Goal: Task Accomplishment & Management: Manage account settings

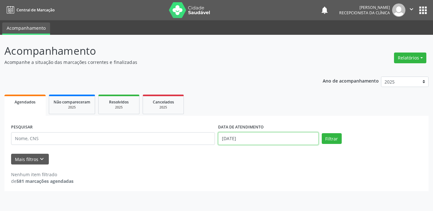
click at [242, 138] on input "[DATE]" at bounding box center [268, 139] width 101 height 13
click at [0, 0] on span "1" at bounding box center [0, 0] width 0 height 0
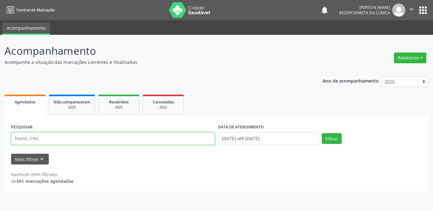
click at [42, 142] on input "text" at bounding box center [113, 139] width 204 height 13
type input "[PERSON_NAME]"
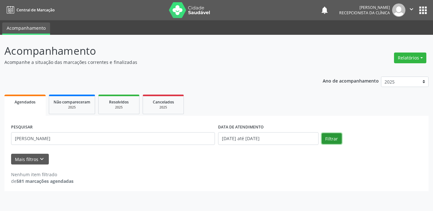
click at [328, 140] on button "Filtrar" at bounding box center [332, 138] width 20 height 11
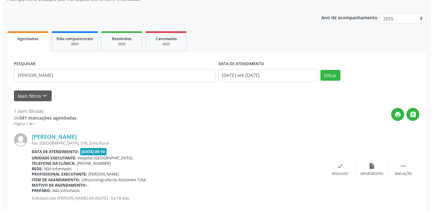
scroll to position [75, 0]
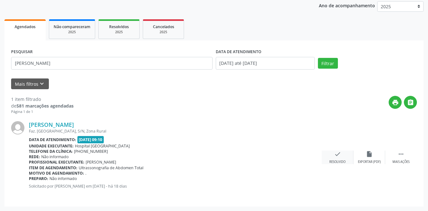
click at [331, 153] on div "check Resolvido" at bounding box center [338, 158] width 32 height 14
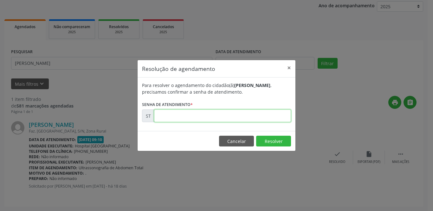
click at [234, 117] on input "text" at bounding box center [222, 116] width 137 height 13
type input "00021511"
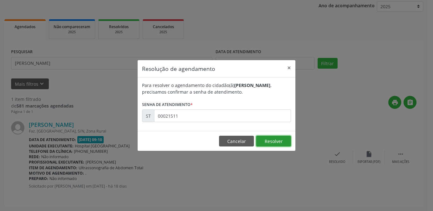
click at [279, 142] on button "Resolver" at bounding box center [273, 141] width 35 height 11
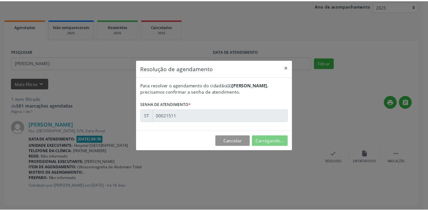
scroll to position [0, 0]
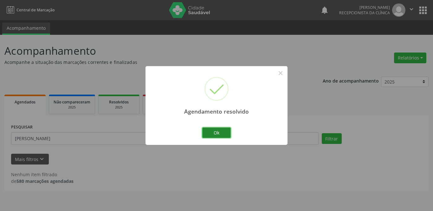
click at [224, 132] on button "Ok" at bounding box center [216, 133] width 29 height 11
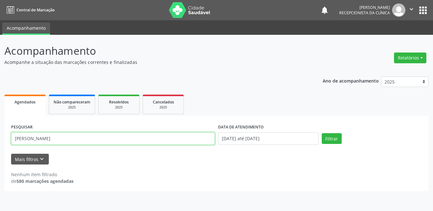
drag, startPoint x: 87, startPoint y: 136, endPoint x: 0, endPoint y: 138, distance: 86.6
click at [0, 138] on div "Acompanhamento Acompanhe a situação das marcações correntes e finalizadas Relat…" at bounding box center [216, 123] width 433 height 177
type input "thais dam"
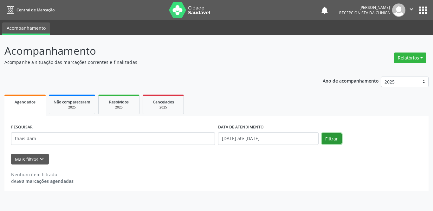
click at [329, 134] on button "Filtrar" at bounding box center [332, 138] width 20 height 11
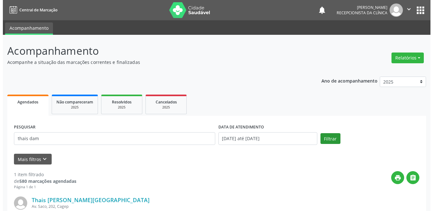
scroll to position [75, 0]
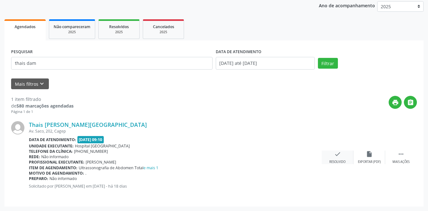
click at [335, 157] on icon "check" at bounding box center [337, 154] width 7 height 7
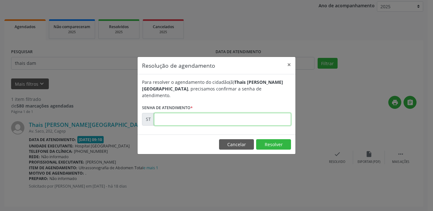
click at [249, 120] on input "text" at bounding box center [222, 119] width 137 height 13
type input "00021512"
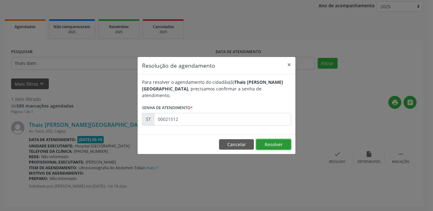
click at [279, 140] on button "Resolver" at bounding box center [273, 145] width 35 height 11
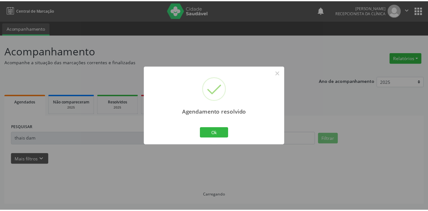
scroll to position [0, 0]
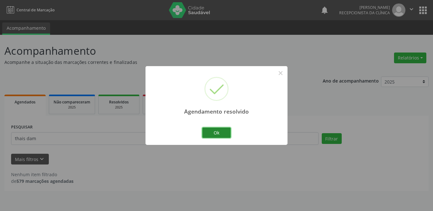
click at [215, 137] on button "Ok" at bounding box center [216, 133] width 29 height 11
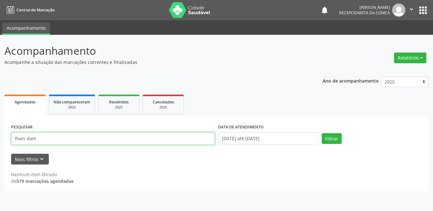
drag, startPoint x: 59, startPoint y: 143, endPoint x: 9, endPoint y: 143, distance: 50.1
click at [9, 143] on div "PESQUISAR thais dam DATA DE ATENDIMENTO [DATE] até [DATE] Filtrar UNIDADE DE RE…" at bounding box center [216, 153] width 424 height 75
type input "[PERSON_NAME]"
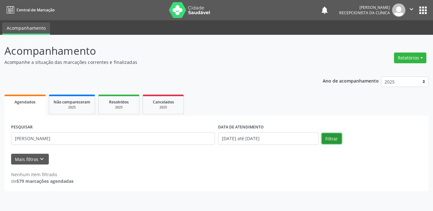
click at [338, 136] on button "Filtrar" at bounding box center [332, 138] width 20 height 11
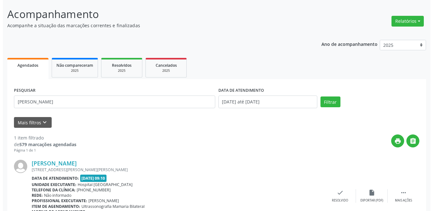
scroll to position [75, 0]
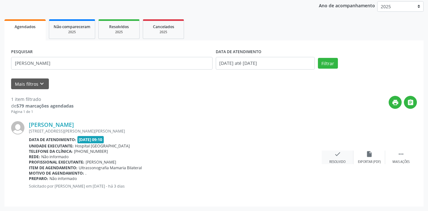
click at [336, 153] on icon "check" at bounding box center [337, 154] width 7 height 7
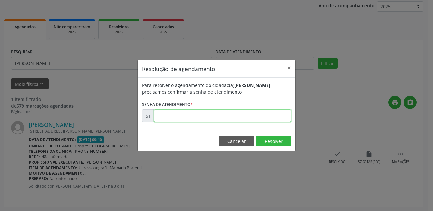
click at [167, 120] on input "text" at bounding box center [222, 116] width 137 height 13
type input "00023410"
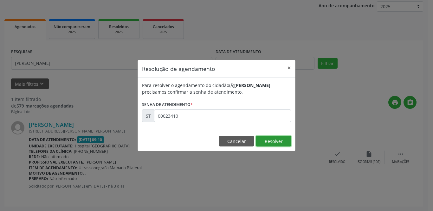
click at [269, 141] on button "Resolver" at bounding box center [273, 141] width 35 height 11
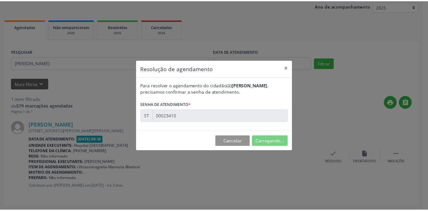
scroll to position [0, 0]
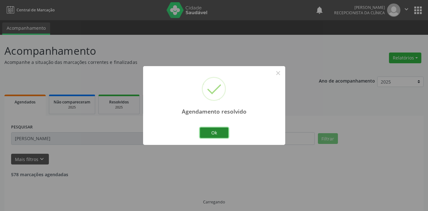
click at [213, 132] on button "Ok" at bounding box center [214, 133] width 29 height 11
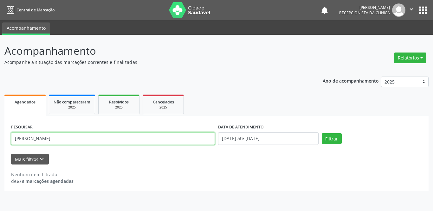
drag, startPoint x: 68, startPoint y: 139, endPoint x: 11, endPoint y: 140, distance: 56.5
click at [11, 140] on input "[PERSON_NAME]" at bounding box center [113, 139] width 204 height 13
type input "[PERSON_NAME]"
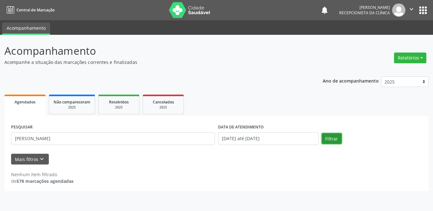
click at [335, 139] on button "Filtrar" at bounding box center [332, 138] width 20 height 11
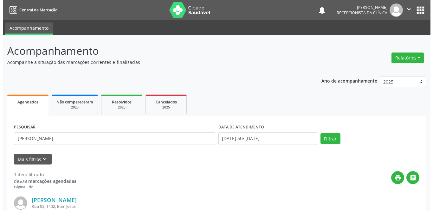
scroll to position [75, 0]
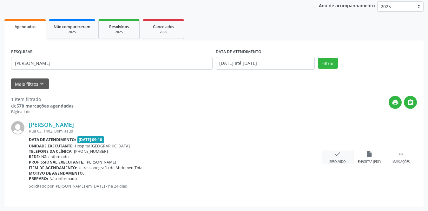
click at [328, 156] on div "check Resolvido" at bounding box center [338, 158] width 32 height 14
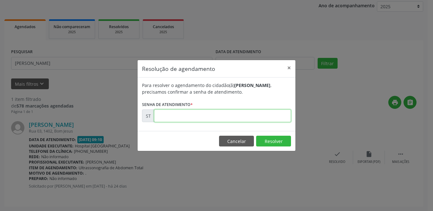
click at [234, 114] on input "text" at bounding box center [222, 116] width 137 height 13
type input "00021133"
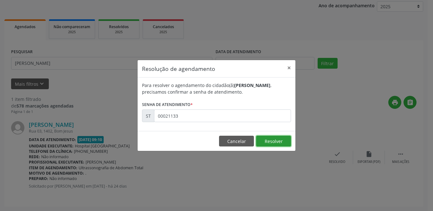
click at [277, 139] on button "Resolver" at bounding box center [273, 141] width 35 height 11
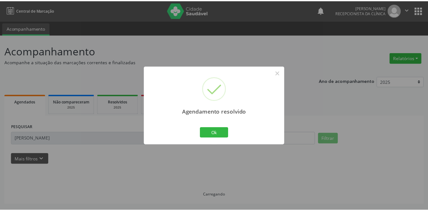
scroll to position [0, 0]
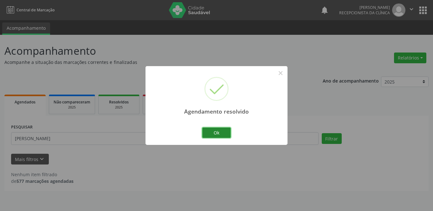
click at [224, 133] on button "Ok" at bounding box center [216, 133] width 29 height 11
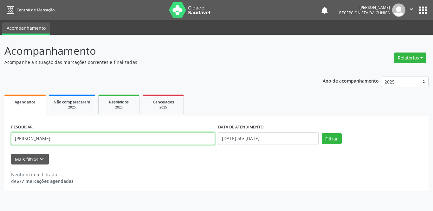
drag, startPoint x: 56, startPoint y: 142, endPoint x: 5, endPoint y: 142, distance: 51.4
click at [5, 142] on div "PESQUISAR [PERSON_NAME] DATA DE ATENDIMENTO [DATE] até [DATE] Filtrar UNIDADE D…" at bounding box center [216, 153] width 424 height 75
type input "[PERSON_NAME]"
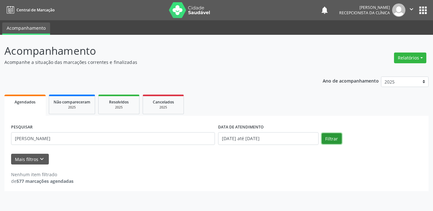
click at [335, 141] on button "Filtrar" at bounding box center [332, 138] width 20 height 11
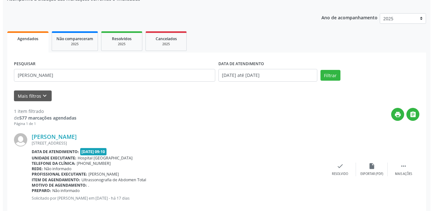
scroll to position [75, 0]
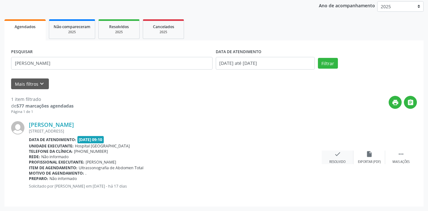
click at [338, 162] on div "Resolvido" at bounding box center [337, 162] width 16 height 4
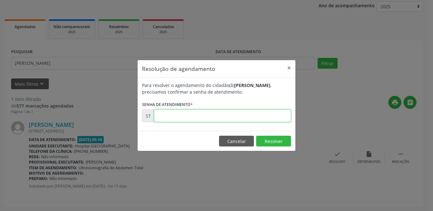
click at [268, 118] on input "text" at bounding box center [222, 116] width 137 height 13
type input "00021666"
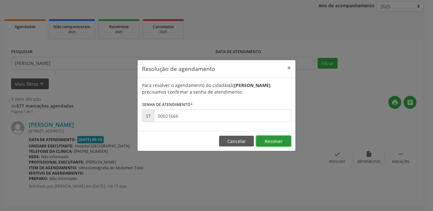
click at [278, 140] on button "Resolver" at bounding box center [273, 141] width 35 height 11
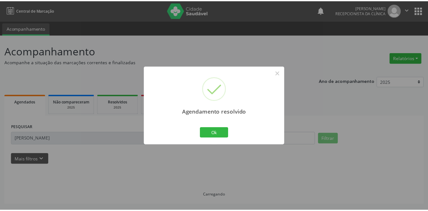
scroll to position [0, 0]
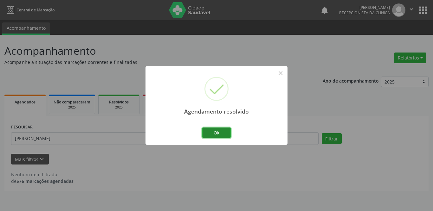
click at [217, 134] on button "Ok" at bounding box center [216, 133] width 29 height 11
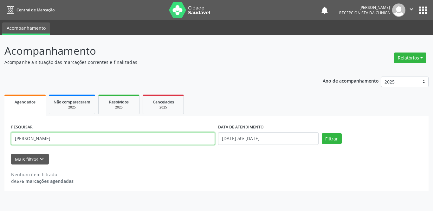
drag, startPoint x: 120, startPoint y: 140, endPoint x: 0, endPoint y: 136, distance: 120.2
click at [0, 136] on div "Acompanhamento Acompanhe a situação das marcações correntes e finalizadas Relat…" at bounding box center [216, 123] width 433 height 177
type input "[PERSON_NAME] das dores fer"
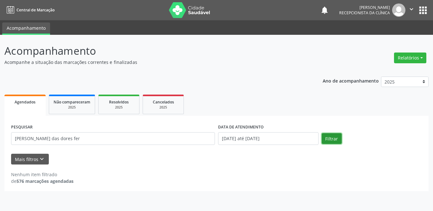
click at [335, 139] on button "Filtrar" at bounding box center [332, 138] width 20 height 11
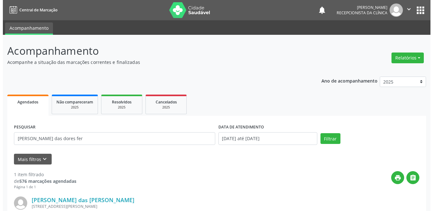
scroll to position [75, 0]
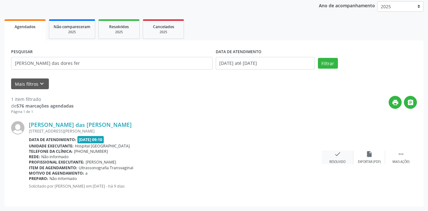
click at [336, 156] on icon "check" at bounding box center [337, 154] width 7 height 7
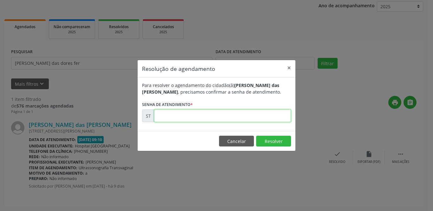
click at [228, 121] on input "text" at bounding box center [222, 116] width 137 height 13
type input "00022783"
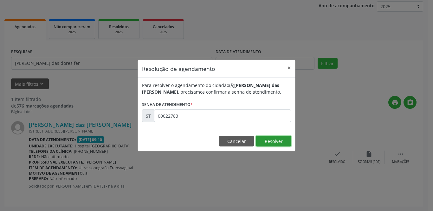
click at [263, 142] on button "Resolver" at bounding box center [273, 141] width 35 height 11
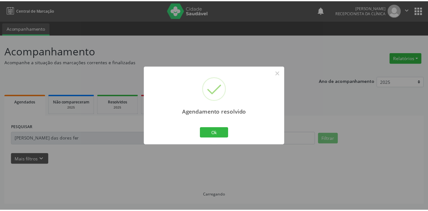
scroll to position [0, 0]
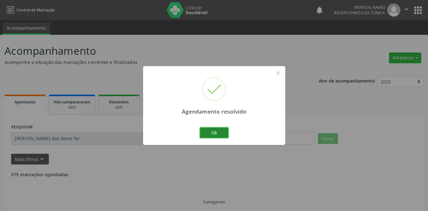
click at [215, 133] on button "Ok" at bounding box center [214, 133] width 29 height 11
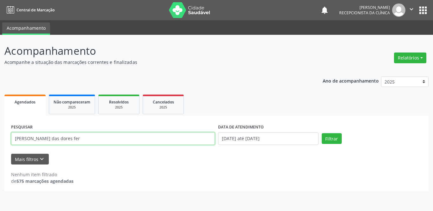
drag, startPoint x: 67, startPoint y: 142, endPoint x: 0, endPoint y: 137, distance: 67.1
click at [0, 137] on div "Acompanhamento Acompanhe a situação das marcações correntes e finalizadas Relat…" at bounding box center [216, 123] width 433 height 177
type input "clarenc"
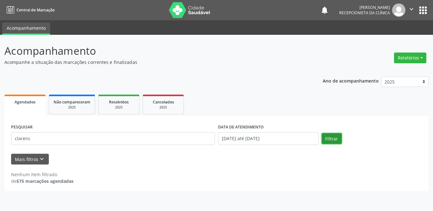
click at [330, 135] on button "Filtrar" at bounding box center [332, 138] width 20 height 11
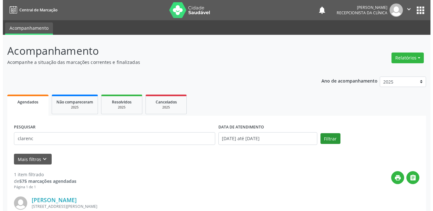
scroll to position [75, 0]
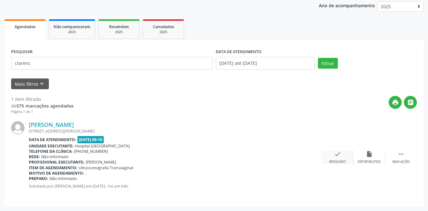
click at [339, 155] on icon "check" at bounding box center [337, 154] width 7 height 7
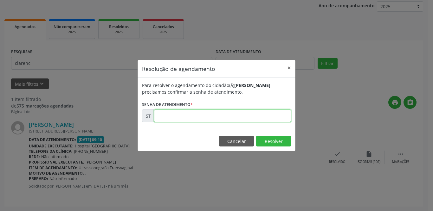
click at [234, 116] on input "text" at bounding box center [222, 116] width 137 height 13
type input "00020554"
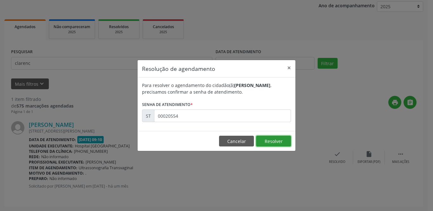
click at [274, 143] on button "Resolver" at bounding box center [273, 141] width 35 height 11
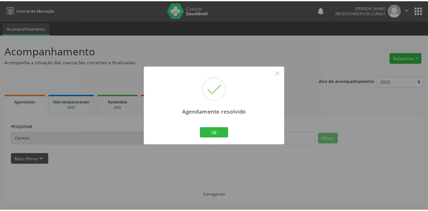
scroll to position [0, 0]
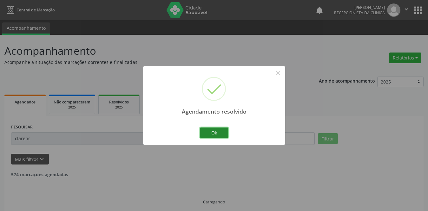
click at [214, 132] on button "Ok" at bounding box center [214, 133] width 29 height 11
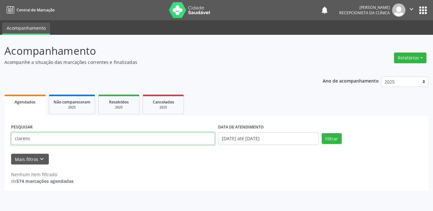
drag, startPoint x: 75, startPoint y: 142, endPoint x: 0, endPoint y: 144, distance: 74.5
click at [0, 144] on div "Acompanhamento Acompanhe a situação das marcações correntes e finalizadas Relat…" at bounding box center [216, 123] width 433 height 177
type input "[PERSON_NAME]"
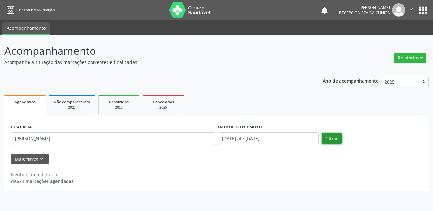
click at [329, 137] on button "Filtrar" at bounding box center [332, 138] width 20 height 11
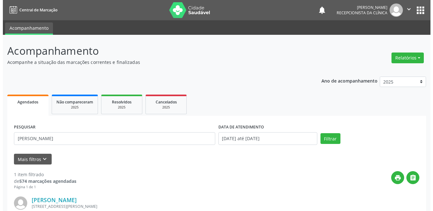
scroll to position [75, 0]
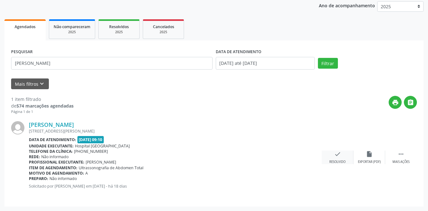
click at [335, 156] on icon "check" at bounding box center [337, 154] width 7 height 7
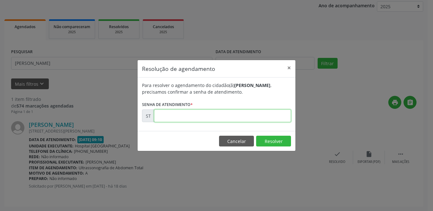
click at [189, 118] on input "text" at bounding box center [222, 116] width 137 height 13
type input "00021591"
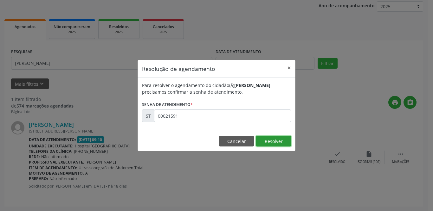
click at [288, 142] on button "Resolver" at bounding box center [273, 141] width 35 height 11
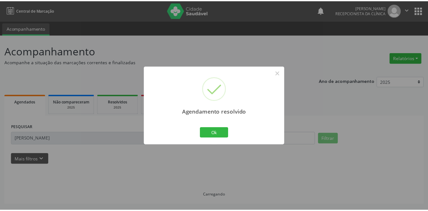
scroll to position [0, 0]
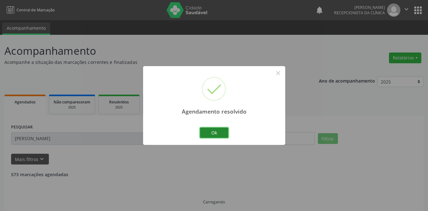
click at [210, 129] on button "Ok" at bounding box center [214, 133] width 29 height 11
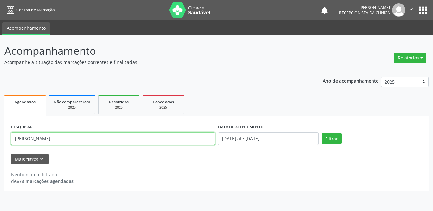
drag, startPoint x: 62, startPoint y: 140, endPoint x: 0, endPoint y: 133, distance: 62.1
click at [0, 133] on div "Acompanhamento Acompanhe a situação das marcações correntes e finalizadas Relat…" at bounding box center [216, 123] width 433 height 177
type input "[DEMOGRAPHIC_DATA]"
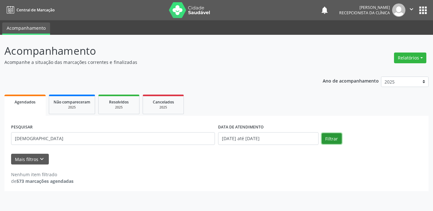
click at [341, 138] on button "Filtrar" at bounding box center [332, 138] width 20 height 11
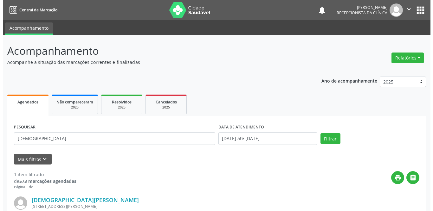
scroll to position [75, 0]
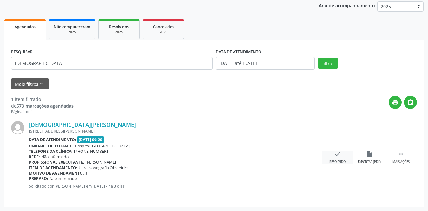
click at [340, 157] on icon "check" at bounding box center [337, 154] width 7 height 7
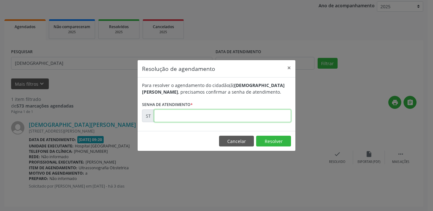
click at [192, 117] on input "text" at bounding box center [222, 116] width 137 height 13
type input "00023444"
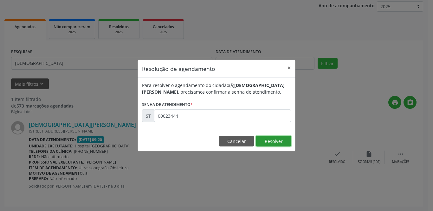
click at [277, 140] on button "Resolver" at bounding box center [273, 141] width 35 height 11
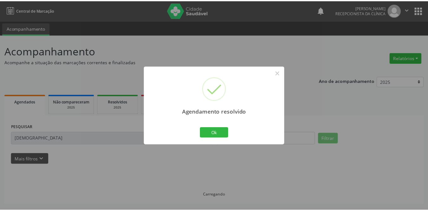
scroll to position [0, 0]
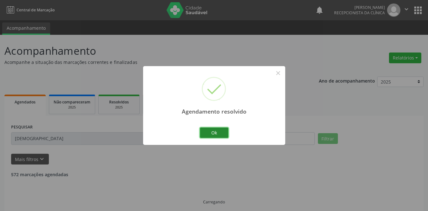
click at [222, 136] on button "Ok" at bounding box center [214, 133] width 29 height 11
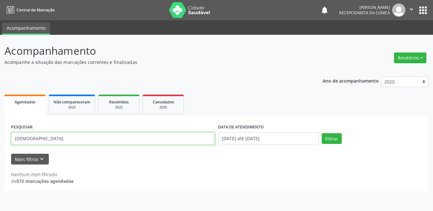
drag, startPoint x: 83, startPoint y: 138, endPoint x: 0, endPoint y: 138, distance: 82.8
click at [0, 138] on div "Acompanhamento Acompanhe a situação das marcações correntes e finalizadas Relat…" at bounding box center [216, 123] width 433 height 177
type input "[PERSON_NAME]"
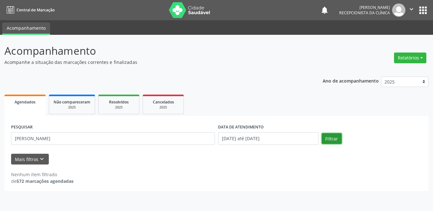
click at [327, 140] on button "Filtrar" at bounding box center [332, 138] width 20 height 11
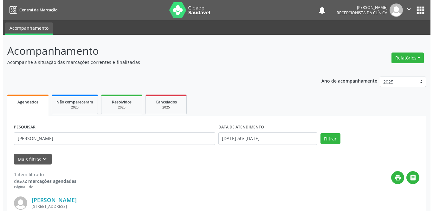
scroll to position [75, 0]
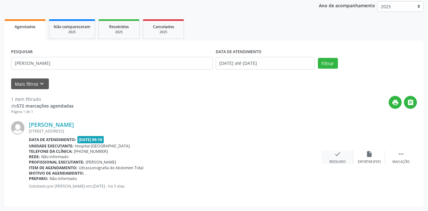
click at [341, 158] on div "check Resolvido" at bounding box center [338, 158] width 32 height 14
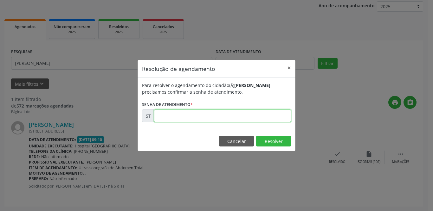
click at [188, 117] on input "text" at bounding box center [222, 116] width 137 height 13
type input "00023195"
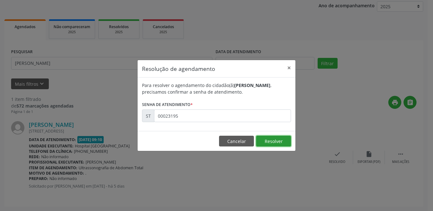
click at [264, 137] on button "Resolver" at bounding box center [273, 141] width 35 height 11
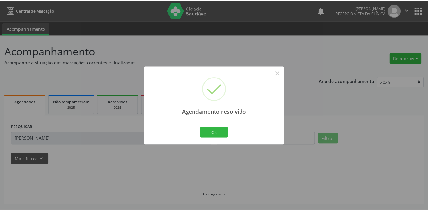
scroll to position [0, 0]
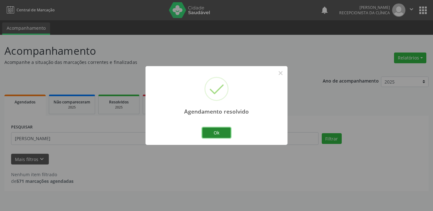
click at [208, 135] on button "Ok" at bounding box center [216, 133] width 29 height 11
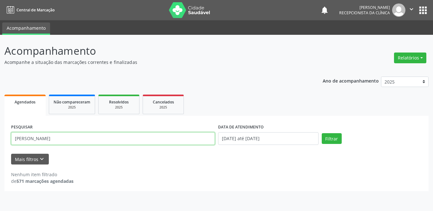
drag, startPoint x: 70, startPoint y: 139, endPoint x: 0, endPoint y: 138, distance: 69.8
click at [0, 138] on div "Acompanhamento Acompanhe a situação das marcações correntes e finalizadas Relat…" at bounding box center [216, 123] width 433 height 177
type input "claudinete"
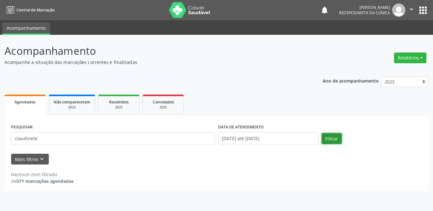
click at [339, 140] on button "Filtrar" at bounding box center [332, 138] width 20 height 11
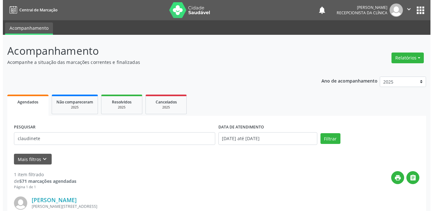
scroll to position [75, 0]
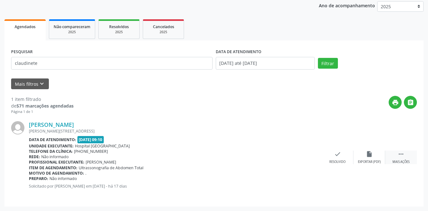
click at [401, 157] on icon "" at bounding box center [400, 154] width 7 height 7
click at [308, 159] on div "print Imprimir" at bounding box center [306, 158] width 32 height 14
click at [241, 159] on div "check Resolvido" at bounding box center [242, 158] width 32 height 14
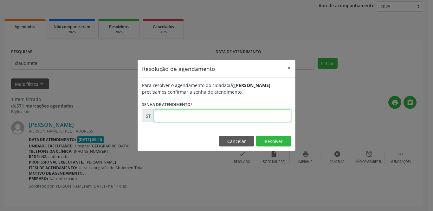
click at [208, 117] on input "text" at bounding box center [222, 116] width 137 height 13
type input "00021685"
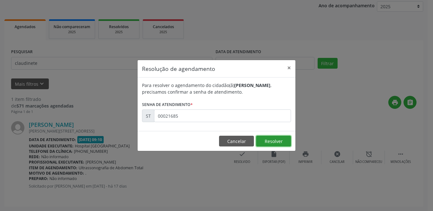
click at [265, 140] on button "Resolver" at bounding box center [273, 141] width 35 height 11
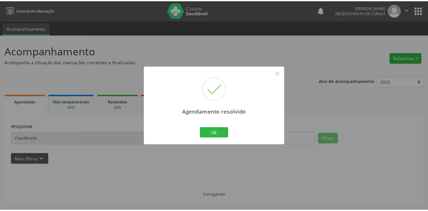
scroll to position [0, 0]
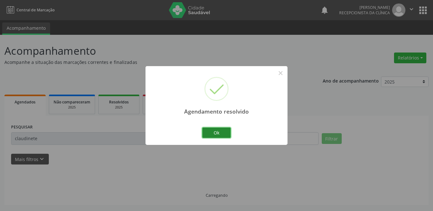
click at [212, 131] on button "Ok" at bounding box center [216, 133] width 29 height 11
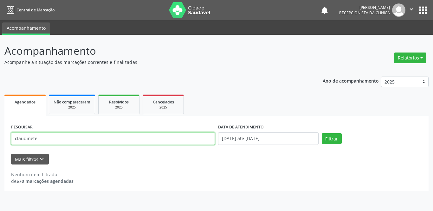
drag, startPoint x: 92, startPoint y: 137, endPoint x: 0, endPoint y: 140, distance: 92.3
click at [0, 140] on div "Acompanhamento Acompanhe a situação das marcações correntes e finalizadas Relat…" at bounding box center [216, 123] width 433 height 177
type input "[PERSON_NAME]"
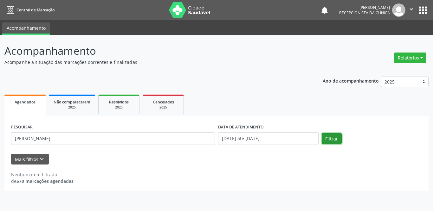
click at [329, 138] on button "Filtrar" at bounding box center [332, 138] width 20 height 11
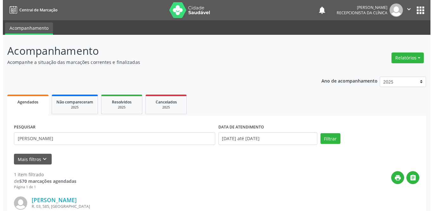
scroll to position [75, 0]
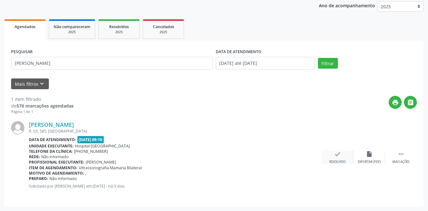
click at [339, 154] on icon "check" at bounding box center [337, 154] width 7 height 7
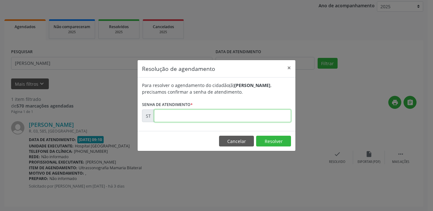
click at [193, 121] on input "text" at bounding box center [222, 116] width 137 height 13
type input "00023463"
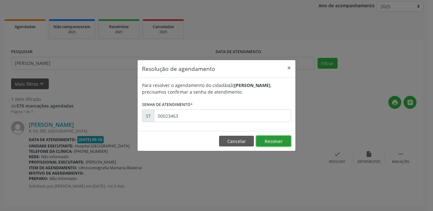
click at [262, 139] on button "Resolver" at bounding box center [273, 141] width 35 height 11
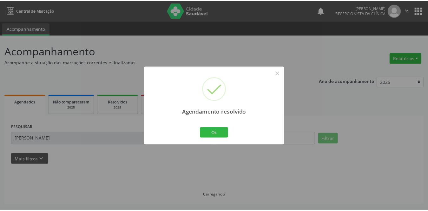
scroll to position [0, 0]
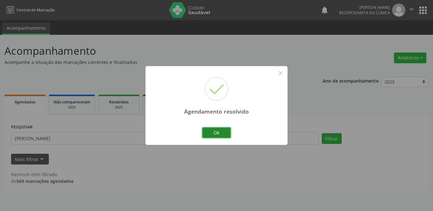
click at [218, 129] on button "Ok" at bounding box center [216, 133] width 29 height 11
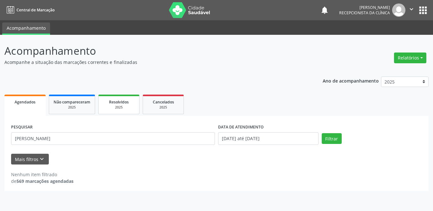
click at [125, 109] on div "2025" at bounding box center [119, 107] width 32 height 5
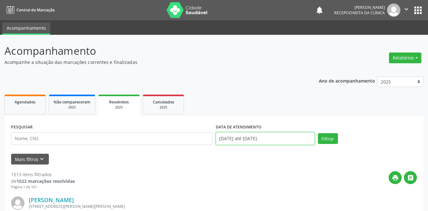
click at [252, 139] on input "[DATE] até [DATE]" at bounding box center [265, 139] width 99 height 13
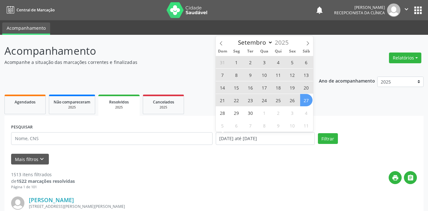
click at [238, 62] on span "1" at bounding box center [236, 62] width 12 height 12
type input "[DATE]"
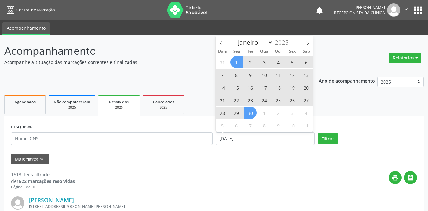
click at [254, 117] on span "30" at bounding box center [250, 113] width 12 height 12
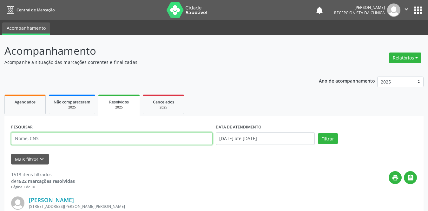
click at [63, 136] on input "text" at bounding box center [111, 139] width 201 height 13
type input "[PERSON_NAME]"
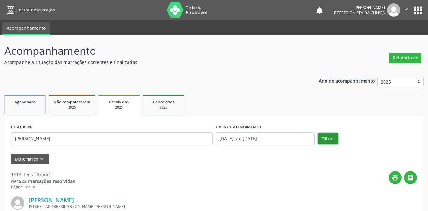
click at [326, 138] on button "Filtrar" at bounding box center [328, 138] width 20 height 11
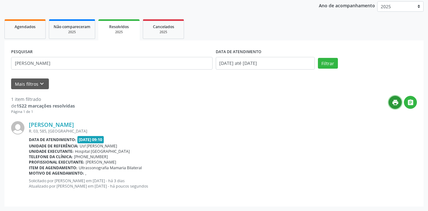
click at [393, 104] on icon "print" at bounding box center [395, 102] width 7 height 7
click at [74, 124] on link "[PERSON_NAME]" at bounding box center [51, 124] width 45 height 7
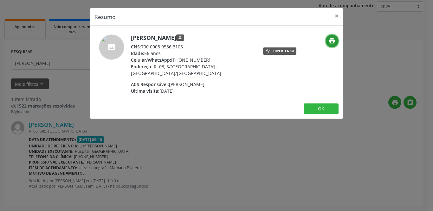
click at [332, 40] on icon "print" at bounding box center [331, 40] width 7 height 7
click at [338, 13] on button "×" at bounding box center [336, 16] width 13 height 16
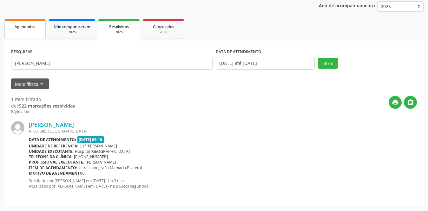
click at [36, 22] on link "Agendados" at bounding box center [24, 29] width 41 height 20
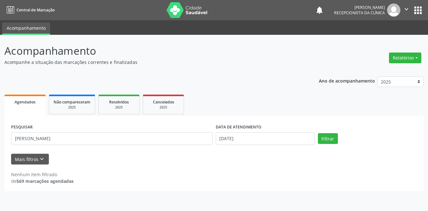
scroll to position [0, 0]
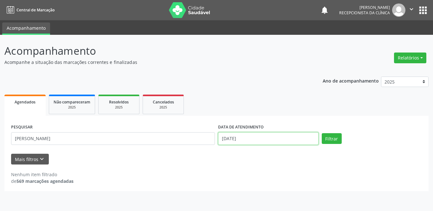
click at [277, 138] on input "[DATE]" at bounding box center [268, 139] width 101 height 13
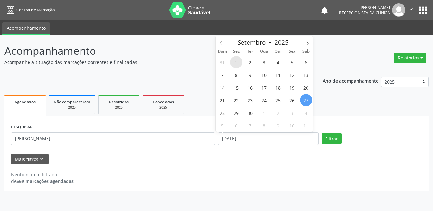
click at [236, 61] on span "1" at bounding box center [236, 62] width 12 height 12
type input "[DATE]"
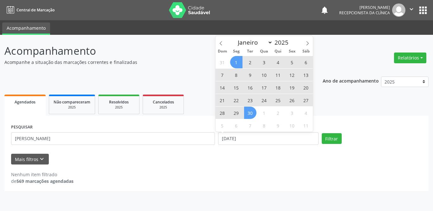
click at [247, 117] on span "30" at bounding box center [250, 113] width 12 height 12
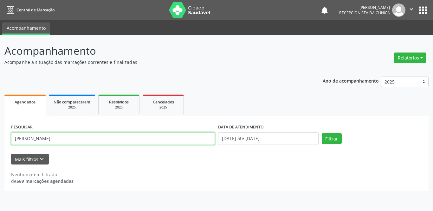
drag, startPoint x: 92, startPoint y: 138, endPoint x: 0, endPoint y: 130, distance: 91.9
click at [0, 130] on div "Acompanhamento Acompanhe a situação das marcações correntes e finalizadas Relat…" at bounding box center [216, 123] width 433 height 177
click at [15, 140] on input "icera samara" at bounding box center [113, 139] width 204 height 13
type input "cicera samara"
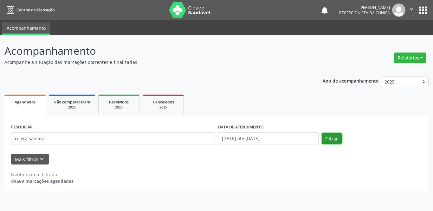
click at [331, 139] on button "Filtrar" at bounding box center [332, 138] width 20 height 11
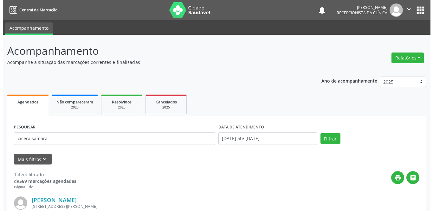
scroll to position [75, 0]
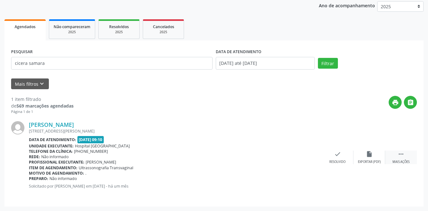
click at [411, 153] on div " Mais ações" at bounding box center [401, 158] width 32 height 14
click at [302, 153] on div "print Imprimir" at bounding box center [306, 158] width 32 height 14
click at [243, 154] on icon "check" at bounding box center [242, 154] width 7 height 7
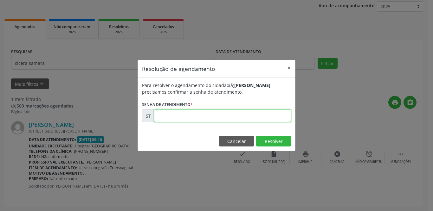
click at [218, 117] on input "text" at bounding box center [222, 116] width 137 height 13
type input "00020433"
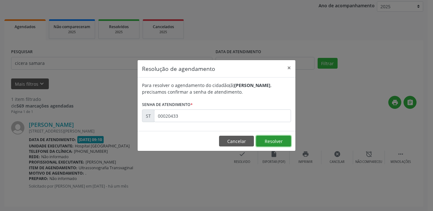
click at [263, 142] on button "Resolver" at bounding box center [273, 141] width 35 height 11
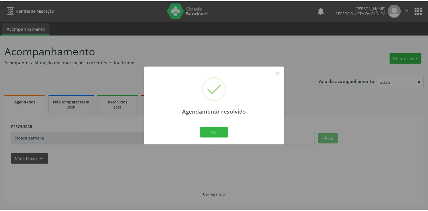
scroll to position [0, 0]
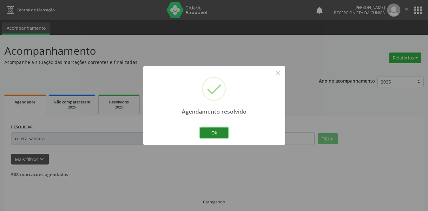
click at [223, 136] on button "Ok" at bounding box center [214, 133] width 29 height 11
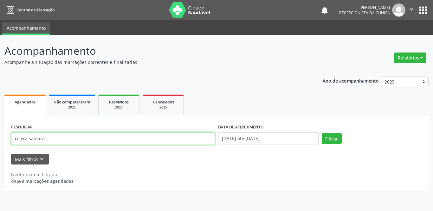
drag, startPoint x: 31, startPoint y: 134, endPoint x: 0, endPoint y: 134, distance: 31.4
click at [0, 133] on div "Acompanhamento Acompanhe a situação das marcações correntes e finalizadas Relat…" at bounding box center [216, 123] width 433 height 177
type input "[PERSON_NAME]"
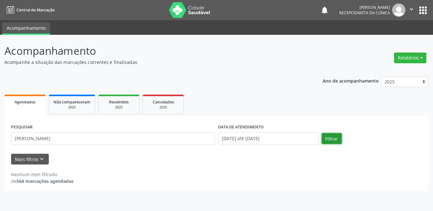
click at [333, 141] on button "Filtrar" at bounding box center [332, 138] width 20 height 11
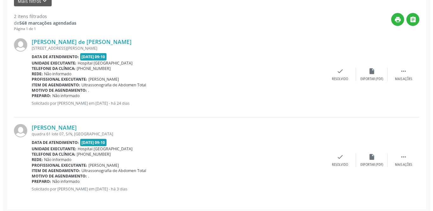
scroll to position [161, 0]
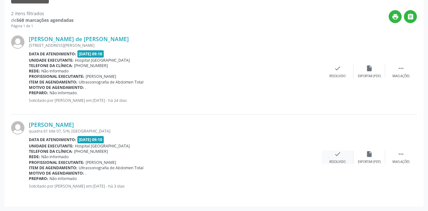
click at [331, 154] on div "check Resolvido" at bounding box center [338, 158] width 32 height 14
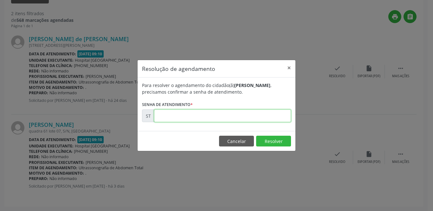
click at [286, 119] on input "text" at bounding box center [222, 116] width 137 height 13
type input "00023420"
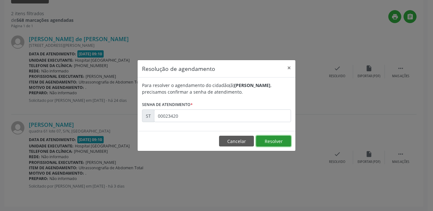
click at [279, 140] on button "Resolver" at bounding box center [273, 141] width 35 height 11
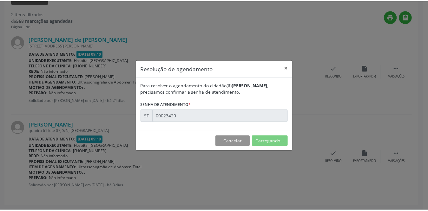
scroll to position [0, 0]
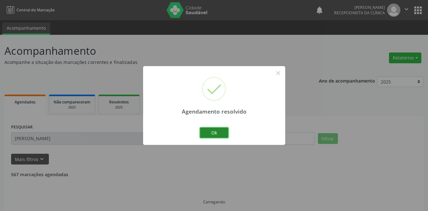
click at [213, 136] on button "Ok" at bounding box center [214, 133] width 29 height 11
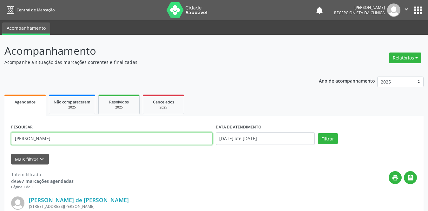
drag, startPoint x: 101, startPoint y: 140, endPoint x: 0, endPoint y: 140, distance: 100.5
click at [0, 140] on div "Acompanhamento Acompanhe a situação das marcações correntes e finalizadas Relat…" at bounding box center [214, 161] width 428 height 252
type input "gildete"
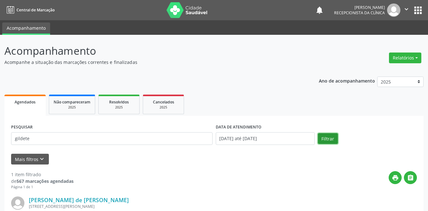
click at [325, 141] on button "Filtrar" at bounding box center [328, 138] width 20 height 11
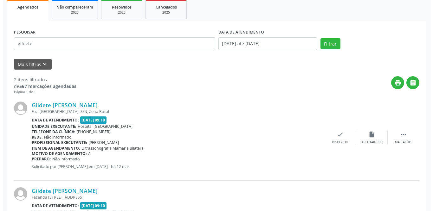
scroll to position [127, 0]
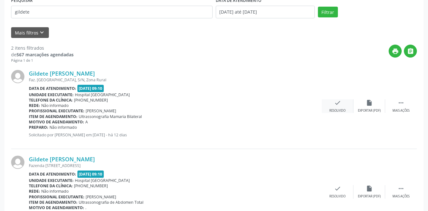
click at [337, 106] on icon "check" at bounding box center [337, 103] width 7 height 7
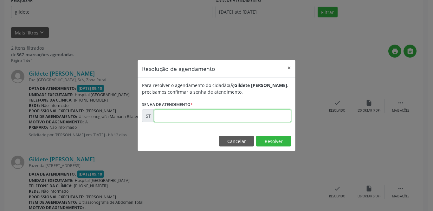
click at [237, 115] on input "text" at bounding box center [222, 116] width 137 height 13
type input "00022163"
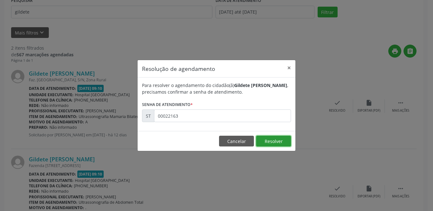
click at [270, 143] on button "Resolver" at bounding box center [273, 141] width 35 height 11
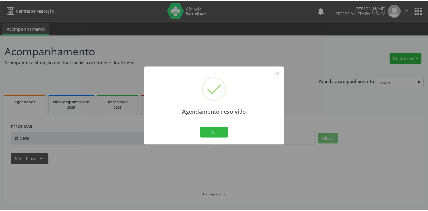
scroll to position [0, 0]
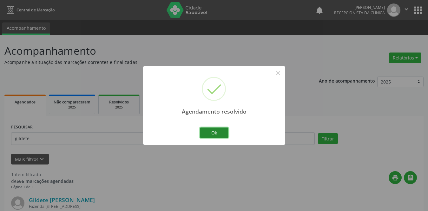
click at [221, 130] on button "Ok" at bounding box center [214, 133] width 29 height 11
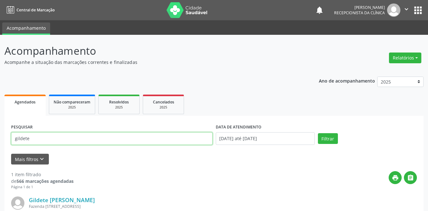
drag, startPoint x: 93, startPoint y: 138, endPoint x: 0, endPoint y: 135, distance: 93.3
click at [0, 135] on div "Acompanhamento Acompanhe a situação das marcações correntes e finalizadas Relat…" at bounding box center [214, 161] width 428 height 252
type input "cicera adriana"
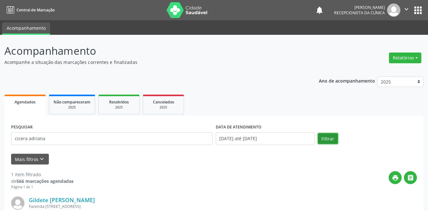
click at [336, 138] on button "Filtrar" at bounding box center [328, 138] width 20 height 11
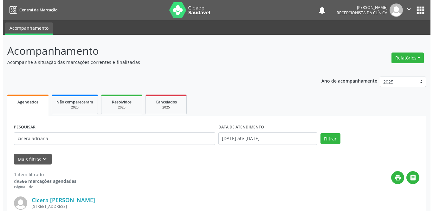
scroll to position [75, 0]
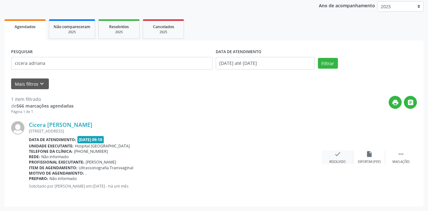
click at [341, 155] on div "check Resolvido" at bounding box center [338, 158] width 32 height 14
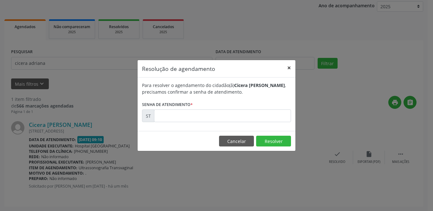
click at [292, 71] on button "×" at bounding box center [289, 68] width 13 height 16
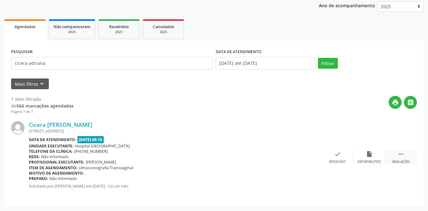
click at [402, 158] on icon "" at bounding box center [400, 154] width 7 height 7
click at [306, 155] on icon "print" at bounding box center [305, 154] width 7 height 7
click at [244, 154] on icon "check" at bounding box center [242, 154] width 7 height 7
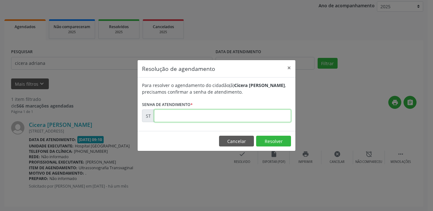
click at [210, 118] on input "text" at bounding box center [222, 116] width 137 height 13
type input "00019942"
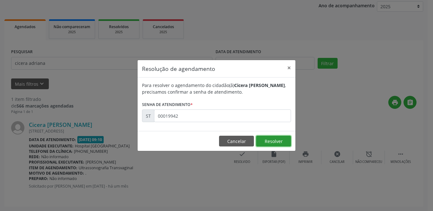
click at [287, 141] on button "Resolver" at bounding box center [273, 141] width 35 height 11
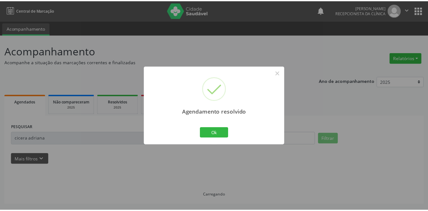
scroll to position [0, 0]
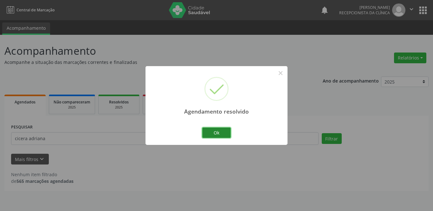
click at [214, 132] on button "Ok" at bounding box center [216, 133] width 29 height 11
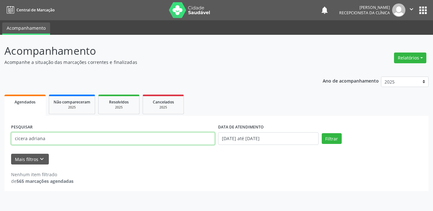
click at [71, 136] on input "cicera adriana" at bounding box center [113, 139] width 204 height 13
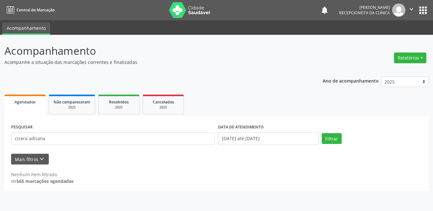
click at [343, 138] on div "Filtrar" at bounding box center [372, 138] width 104 height 11
click at [330, 140] on button "Filtrar" at bounding box center [332, 138] width 20 height 11
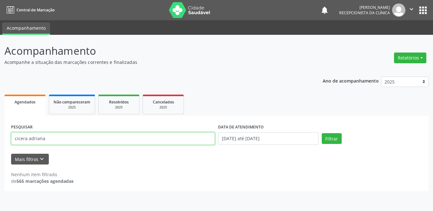
drag, startPoint x: 62, startPoint y: 141, endPoint x: 0, endPoint y: 141, distance: 62.1
click at [0, 141] on div "Acompanhamento Acompanhe a situação das marcações correntes e finalizadas Relat…" at bounding box center [216, 123] width 433 height 177
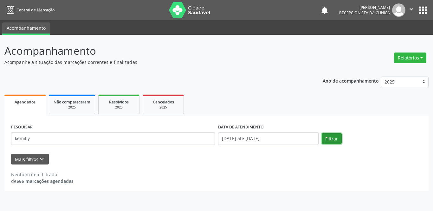
click at [329, 141] on button "Filtrar" at bounding box center [332, 138] width 20 height 11
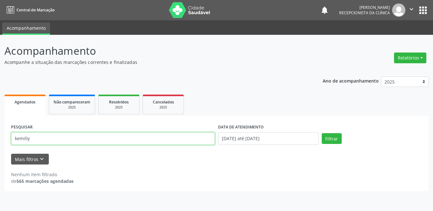
click at [87, 135] on input "kemilly" at bounding box center [113, 139] width 204 height 13
type input "k"
type input "kamilly"
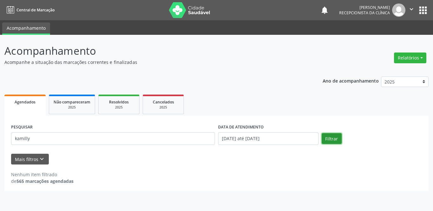
click at [328, 140] on button "Filtrar" at bounding box center [332, 138] width 20 height 11
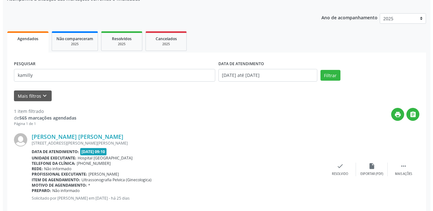
scroll to position [75, 0]
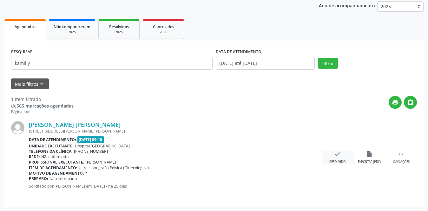
click at [339, 159] on div "check Resolvido" at bounding box center [338, 158] width 32 height 14
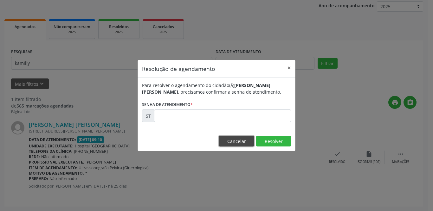
click at [240, 141] on button "Cancelar" at bounding box center [236, 141] width 35 height 11
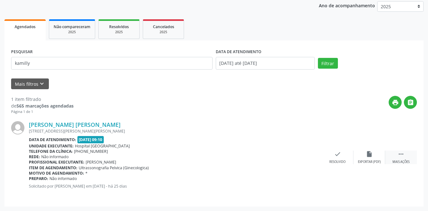
click at [396, 158] on div " Mais ações" at bounding box center [401, 158] width 32 height 14
click at [308, 156] on icon "print" at bounding box center [305, 154] width 7 height 7
click at [242, 153] on icon "check" at bounding box center [242, 154] width 7 height 7
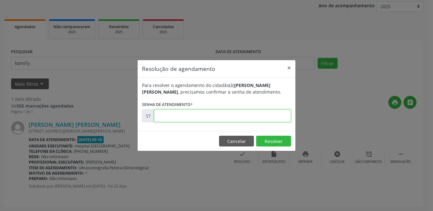
click at [224, 117] on input "text" at bounding box center [222, 116] width 137 height 13
type input "00020818"
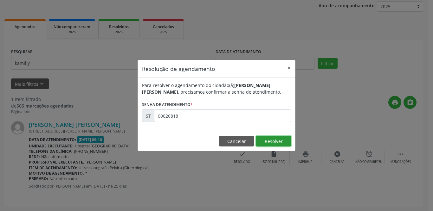
click at [274, 140] on button "Resolver" at bounding box center [273, 141] width 35 height 11
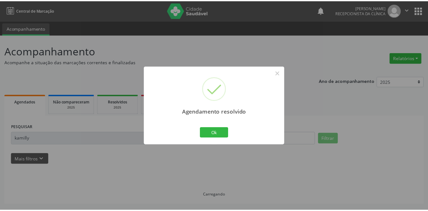
scroll to position [0, 0]
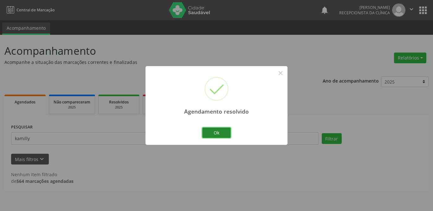
click at [220, 133] on button "Ok" at bounding box center [216, 133] width 29 height 11
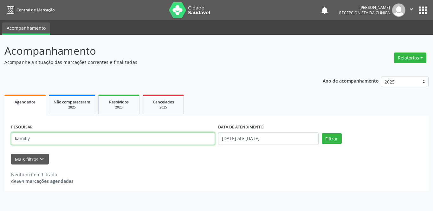
drag, startPoint x: 80, startPoint y: 142, endPoint x: 4, endPoint y: 141, distance: 75.2
click at [4, 141] on div "PESQUISAR kamilly DATA DE ATENDIMENTO [DATE] até [DATE] Filtrar UNIDADE DE REFE…" at bounding box center [216, 153] width 424 height 75
type input "[PERSON_NAME]"
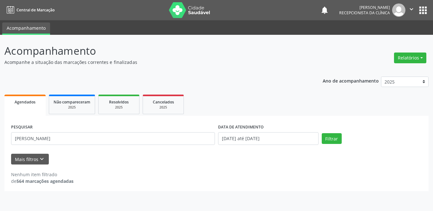
click at [343, 140] on div "Filtrar" at bounding box center [372, 138] width 104 height 11
click at [333, 140] on button "Filtrar" at bounding box center [332, 138] width 20 height 11
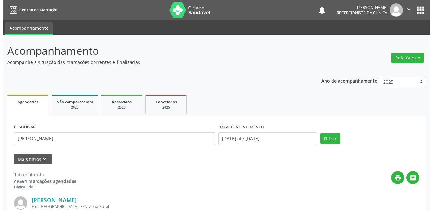
scroll to position [75, 0]
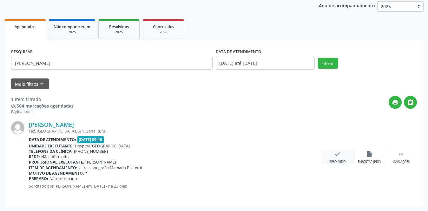
click at [337, 155] on icon "check" at bounding box center [337, 154] width 7 height 7
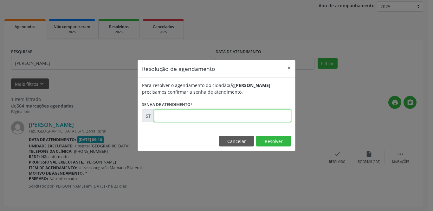
click at [195, 116] on input "text" at bounding box center [222, 116] width 137 height 13
type input "00021283"
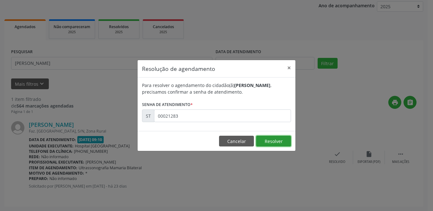
click at [272, 140] on button "Resolver" at bounding box center [273, 141] width 35 height 11
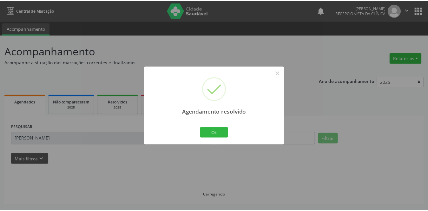
scroll to position [0, 0]
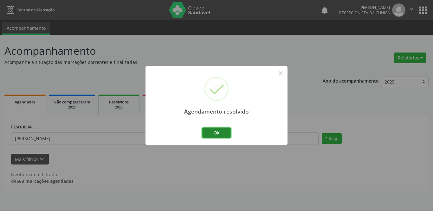
click at [213, 135] on button "Ok" at bounding box center [216, 133] width 29 height 11
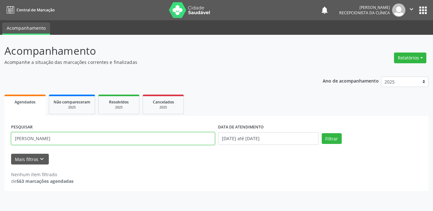
drag, startPoint x: 86, startPoint y: 139, endPoint x: 17, endPoint y: 140, distance: 69.1
click at [17, 140] on input "[PERSON_NAME]" at bounding box center [113, 139] width 204 height 13
click at [17, 140] on input "aIara maria" at bounding box center [113, 139] width 204 height 13
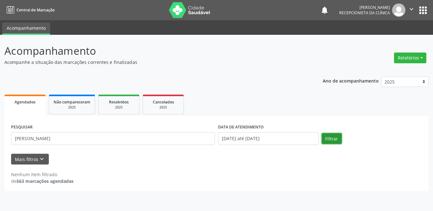
click at [335, 138] on button "Filtrar" at bounding box center [332, 138] width 20 height 11
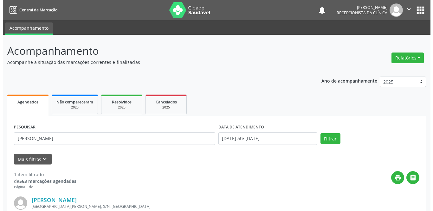
scroll to position [75, 0]
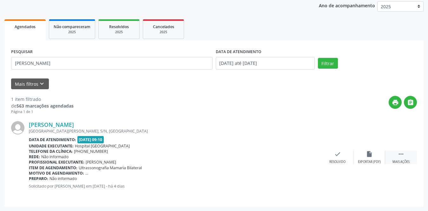
click at [394, 160] on div "Mais ações" at bounding box center [400, 162] width 17 height 4
click at [304, 159] on div "print Imprimir" at bounding box center [306, 158] width 32 height 14
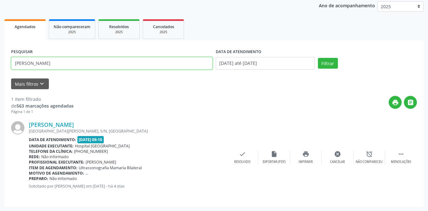
drag, startPoint x: 57, startPoint y: 65, endPoint x: 0, endPoint y: 64, distance: 57.1
click at [0, 64] on div "Acompanhamento Acompanhe a situação das marcações correntes e finalizadas Relat…" at bounding box center [214, 85] width 428 height 252
type input "[PERSON_NAME]"
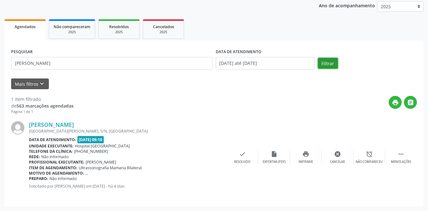
click at [323, 62] on button "Filtrar" at bounding box center [328, 63] width 20 height 11
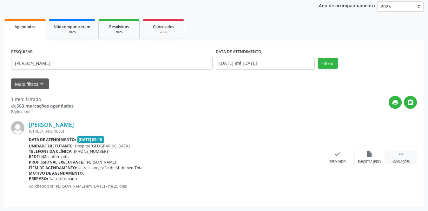
click at [397, 155] on icon "" at bounding box center [400, 154] width 7 height 7
click at [307, 159] on div "print Imprimir" at bounding box center [306, 158] width 32 height 14
click at [240, 155] on icon "check" at bounding box center [242, 154] width 7 height 7
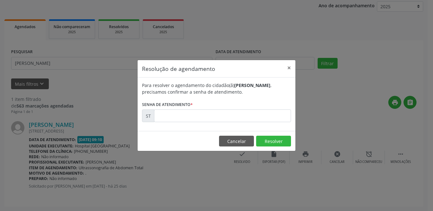
click at [210, 123] on div "Para resolver o agendamento do cidadão(ã) [PERSON_NAME] , precisamos confirmar …" at bounding box center [217, 105] width 158 height 54
click at [211, 115] on input "text" at bounding box center [222, 116] width 137 height 13
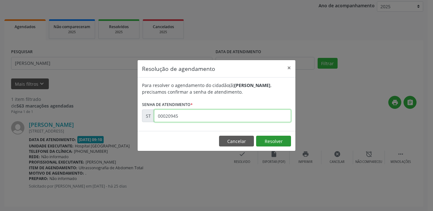
type input "00020945"
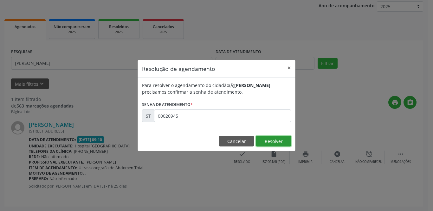
click at [269, 141] on button "Resolver" at bounding box center [273, 141] width 35 height 11
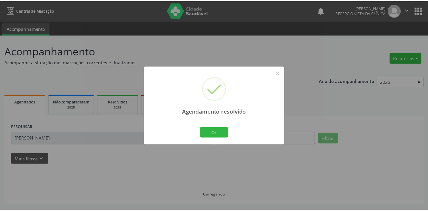
scroll to position [0, 0]
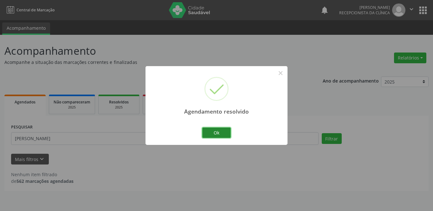
click at [214, 132] on button "Ok" at bounding box center [216, 133] width 29 height 11
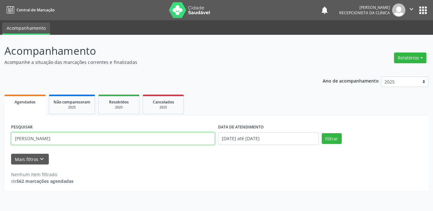
drag, startPoint x: 49, startPoint y: 143, endPoint x: 0, endPoint y: 142, distance: 48.8
click at [0, 142] on div "Acompanhamento Acompanhe a situação das marcações correntes e finalizadas Relat…" at bounding box center [216, 123] width 433 height 177
type input "[PERSON_NAME]"
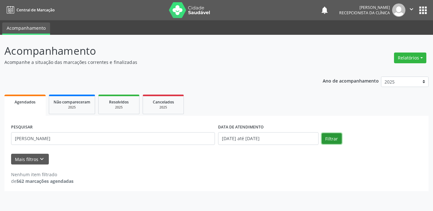
click at [338, 139] on button "Filtrar" at bounding box center [332, 138] width 20 height 11
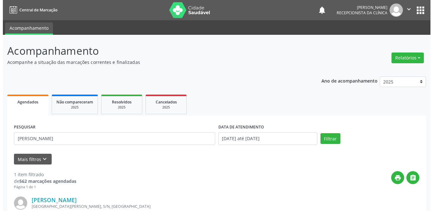
scroll to position [75, 0]
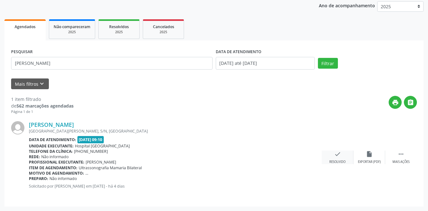
click at [333, 156] on div "check Resolvido" at bounding box center [338, 158] width 32 height 14
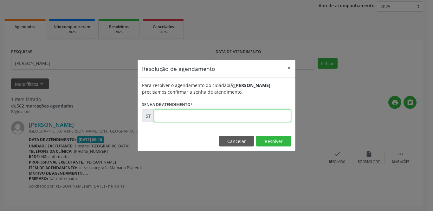
click at [225, 114] on input "text" at bounding box center [222, 116] width 137 height 13
type input "00023349"
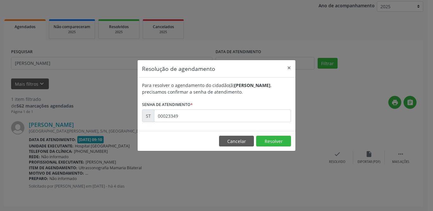
click at [280, 136] on footer "Cancelar Resolver" at bounding box center [217, 141] width 158 height 20
click at [280, 138] on button "Resolver" at bounding box center [273, 141] width 35 height 11
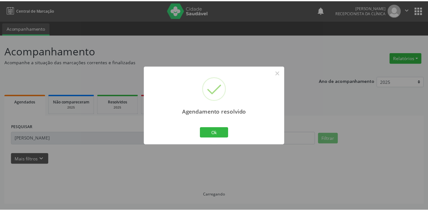
scroll to position [0, 0]
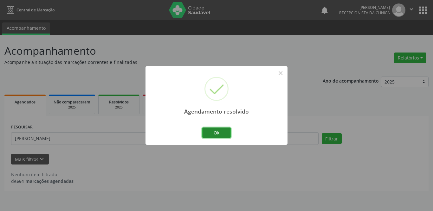
click at [224, 135] on button "Ok" at bounding box center [216, 133] width 29 height 11
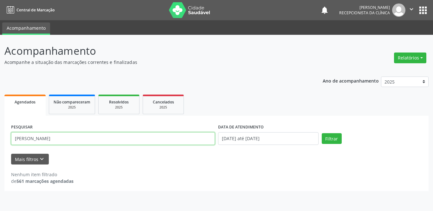
drag, startPoint x: 92, startPoint y: 139, endPoint x: 0, endPoint y: 134, distance: 92.4
click at [0, 134] on div "Acompanhamento Acompanhe a situação das marcações correntes e finalizadas Relat…" at bounding box center [216, 123] width 433 height 177
type input "ildaci"
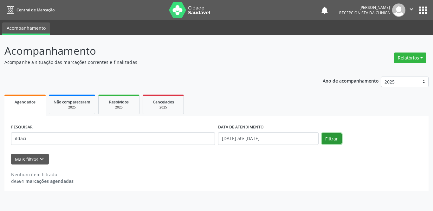
click at [336, 138] on button "Filtrar" at bounding box center [332, 138] width 20 height 11
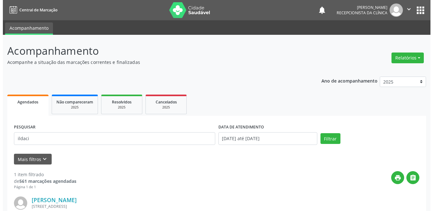
scroll to position [75, 0]
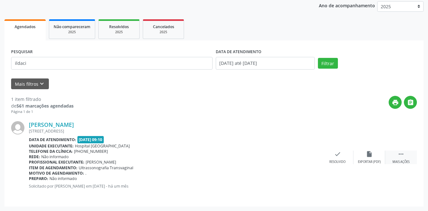
click at [403, 155] on icon "" at bounding box center [400, 154] width 7 height 7
click at [300, 156] on div "print Imprimir" at bounding box center [306, 158] width 32 height 14
click at [244, 156] on icon "check" at bounding box center [242, 154] width 7 height 7
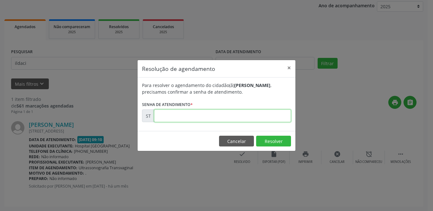
click at [230, 116] on input "text" at bounding box center [222, 116] width 137 height 13
type input "00018202"
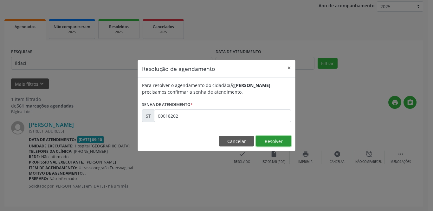
click at [277, 142] on button "Resolver" at bounding box center [273, 141] width 35 height 11
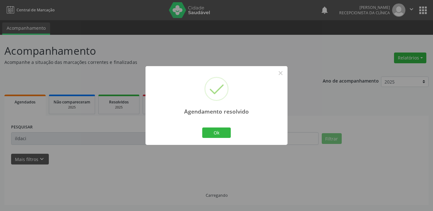
scroll to position [0, 0]
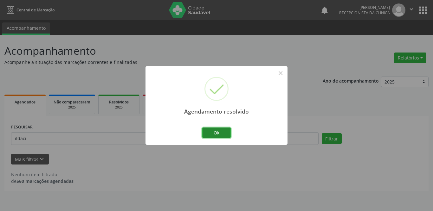
click at [205, 138] on button "Ok" at bounding box center [216, 133] width 29 height 11
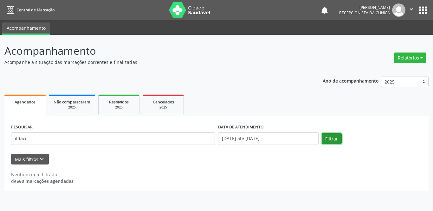
click at [341, 137] on button "Filtrar" at bounding box center [332, 138] width 20 height 11
